Goal: Information Seeking & Learning: Find contact information

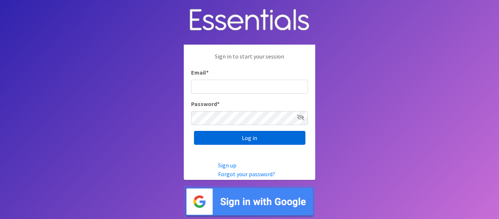
type input "[EMAIL_ADDRESS][DOMAIN_NAME]"
click at [251, 139] on input "Log in" at bounding box center [249, 138] width 111 height 14
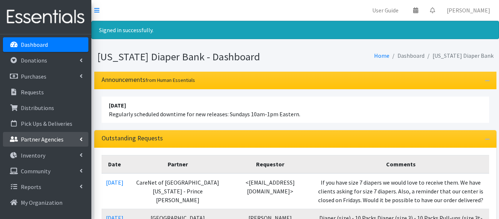
click at [50, 143] on link "Partner Agencies" at bounding box center [45, 139] width 85 height 15
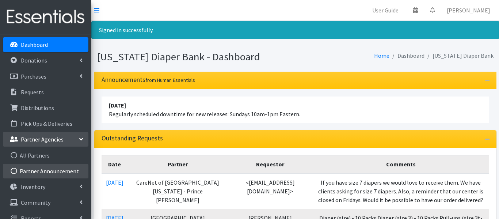
click at [41, 169] on link "Partner Announcement" at bounding box center [45, 171] width 85 height 15
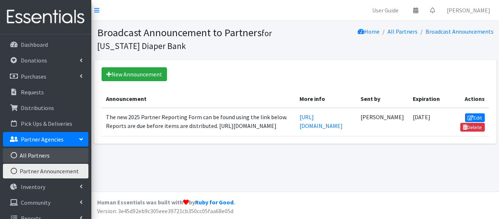
click at [40, 156] on link "All Partners" at bounding box center [45, 155] width 85 height 15
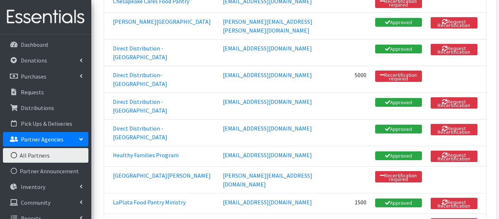
scroll to position [404, 0]
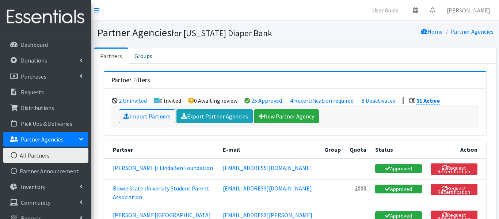
scroll to position [404, 0]
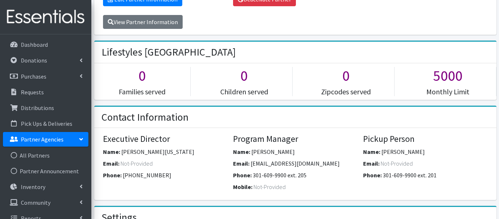
scroll to position [136, 0]
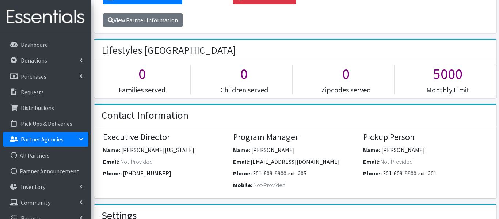
click at [126, 209] on h2 "Settings" at bounding box center [118, 215] width 35 height 12
click at [77, 136] on link "Partner Agencies" at bounding box center [45, 139] width 85 height 15
click at [19, 142] on link "Partner Agencies" at bounding box center [45, 139] width 85 height 15
click at [19, 154] on link "All Partners" at bounding box center [45, 155] width 85 height 15
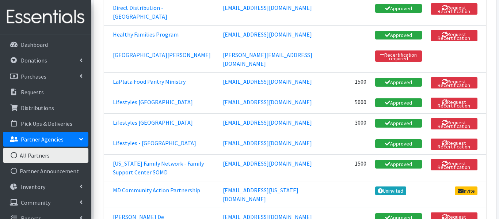
scroll to position [528, 0]
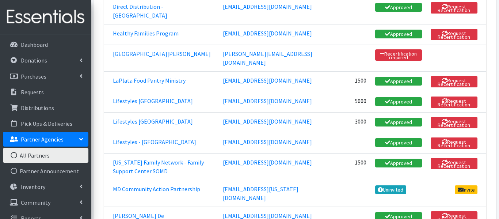
click at [119, 158] on link "Maryland Family Network - Family Support Center SOMD" at bounding box center [158, 166] width 91 height 16
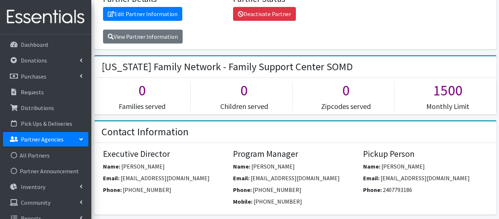
scroll to position [133, 0]
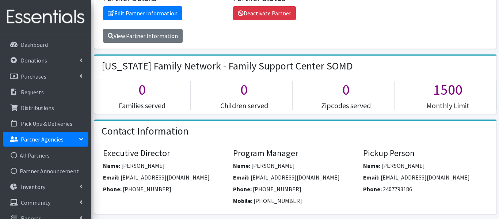
click at [119, 132] on h2 "Contact Information" at bounding box center [144, 131] width 87 height 12
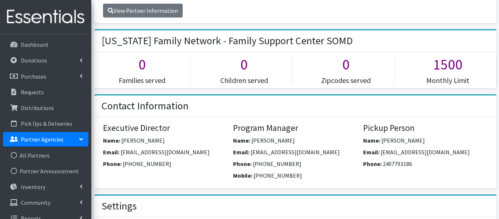
scroll to position [147, 0]
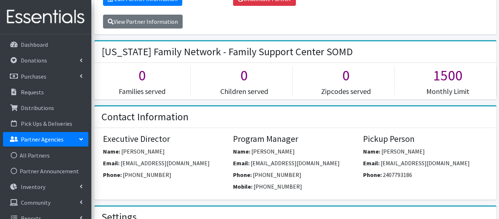
click at [162, 128] on div "Executive Director Name: [PERSON_NAME] Email: [EMAIL_ADDRESS][DOMAIN_NAME] Phon…" at bounding box center [295, 164] width 402 height 72
